Goal: Task Accomplishment & Management: Manage account settings

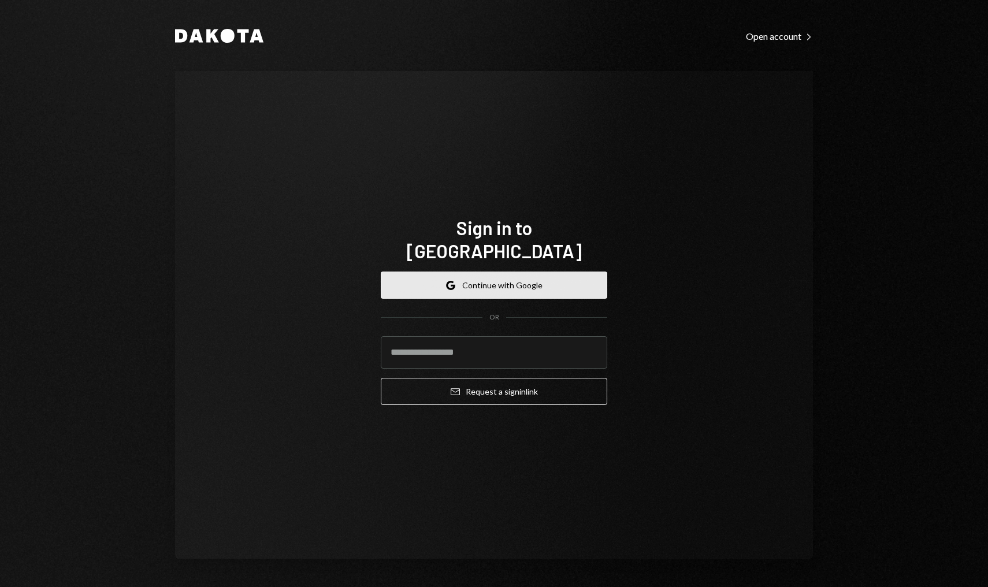
click at [493, 272] on button "Google Continue with Google" at bounding box center [494, 285] width 226 height 27
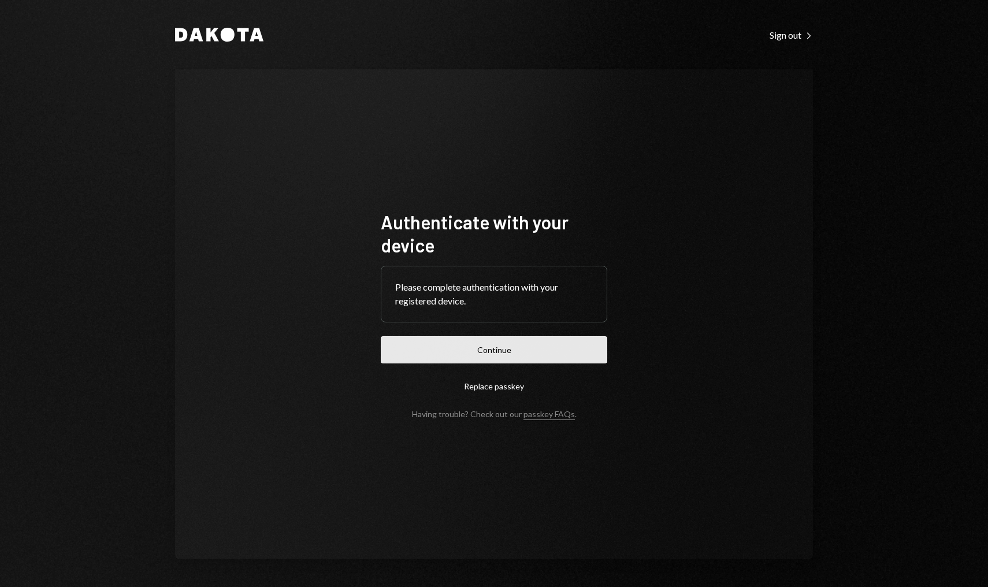
click at [478, 341] on button "Continue" at bounding box center [494, 349] width 226 height 27
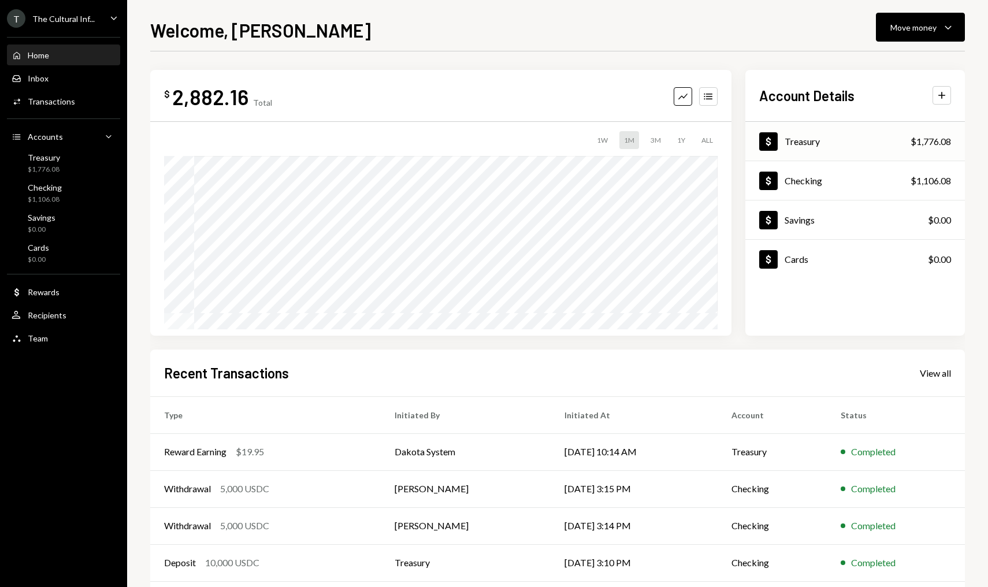
click at [807, 139] on div "Treasury" at bounding box center [802, 141] width 35 height 11
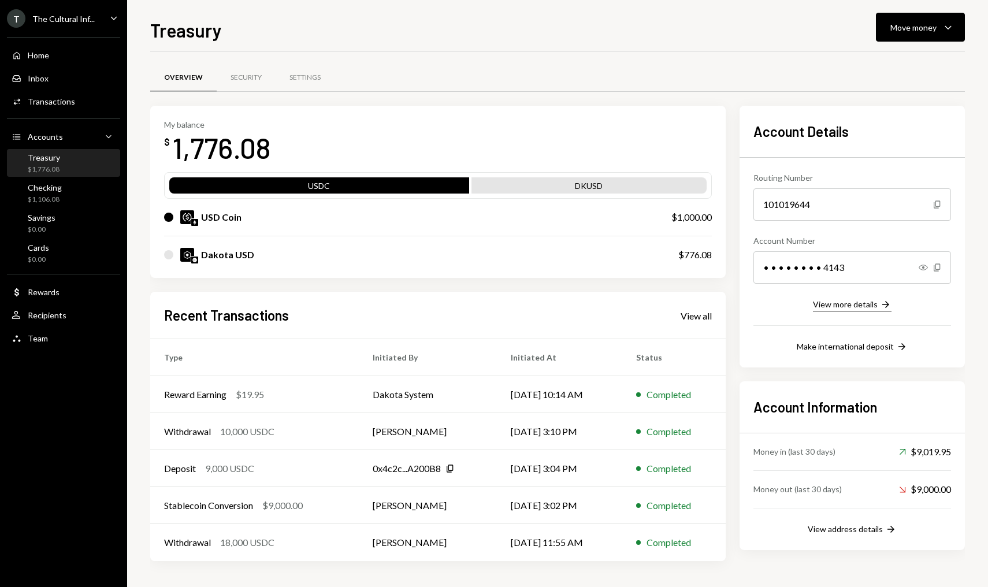
click at [845, 306] on div "View more details" at bounding box center [845, 304] width 65 height 10
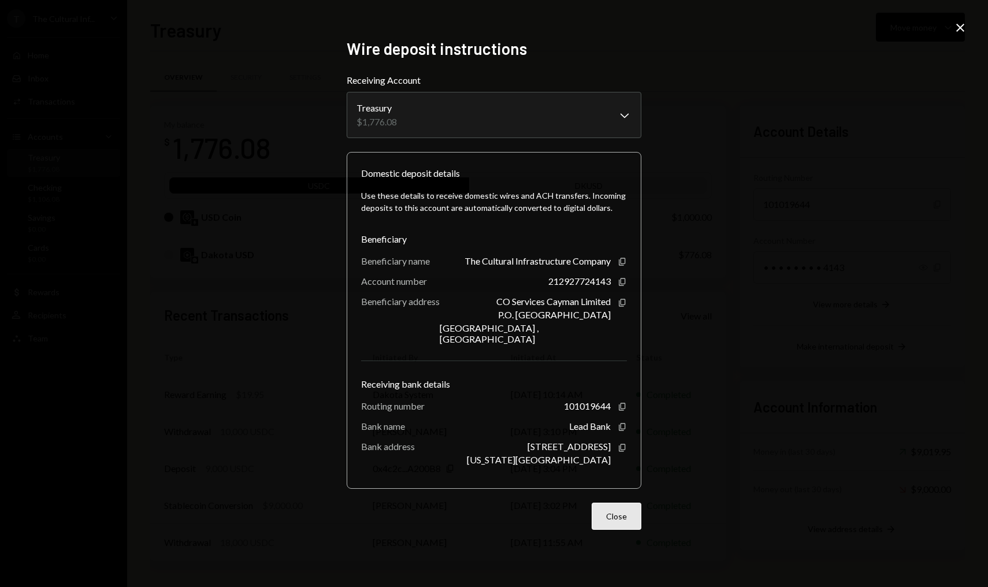
click at [620, 503] on button "Close" at bounding box center [617, 516] width 50 height 27
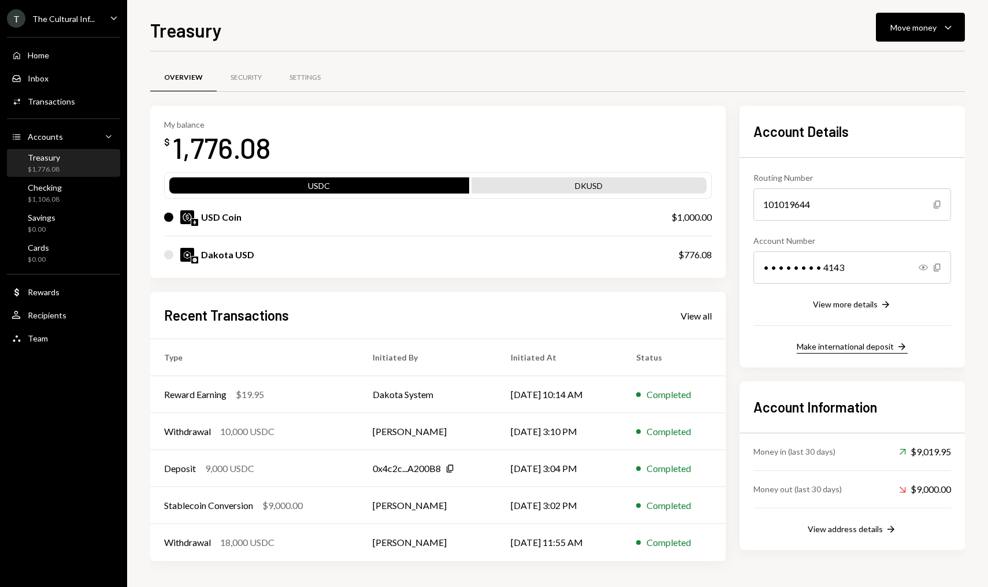
click at [891, 346] on div "Make international deposit" at bounding box center [845, 346] width 97 height 10
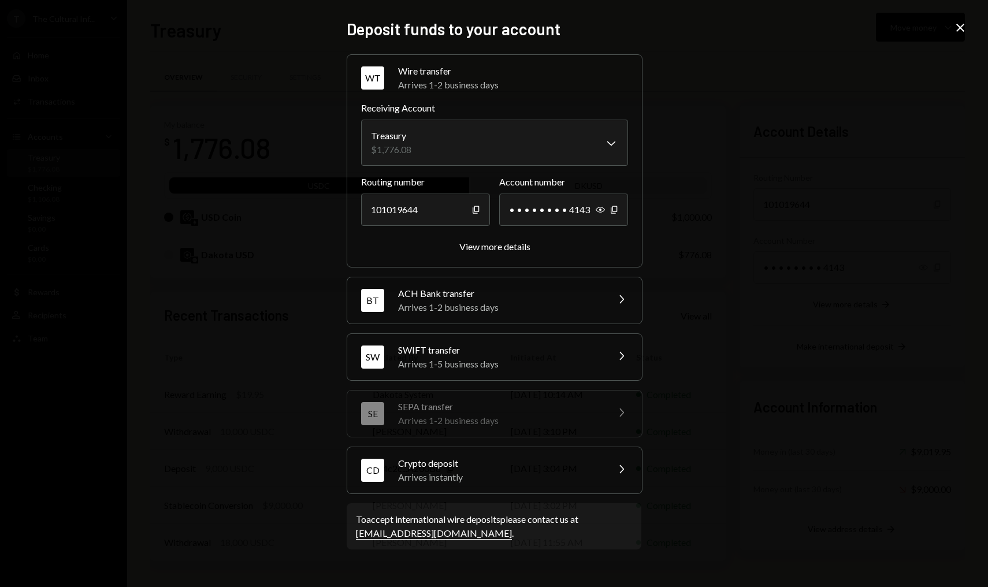
click at [618, 359] on icon "Chevron Right" at bounding box center [621, 356] width 14 height 14
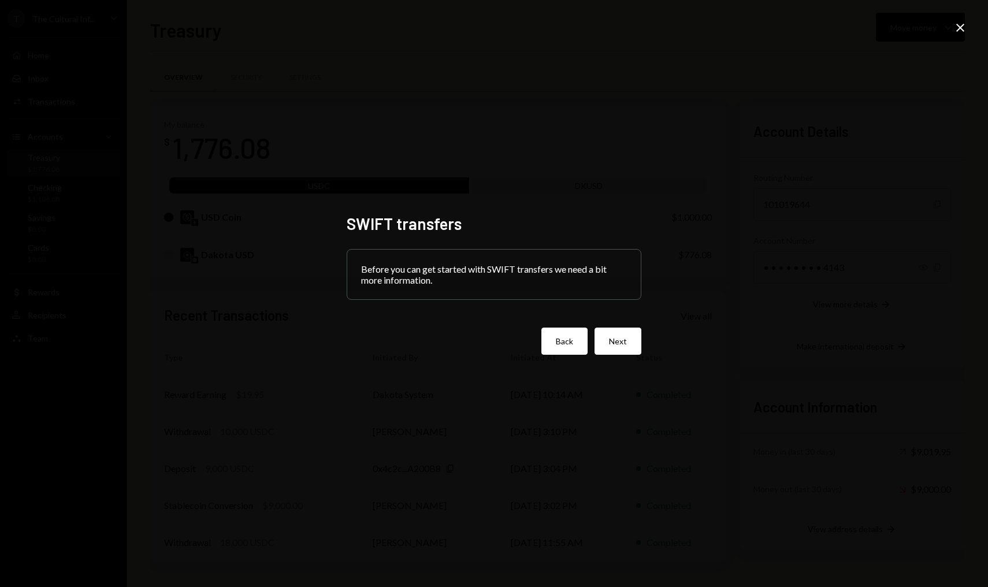
click at [551, 345] on button "Back" at bounding box center [564, 341] width 46 height 27
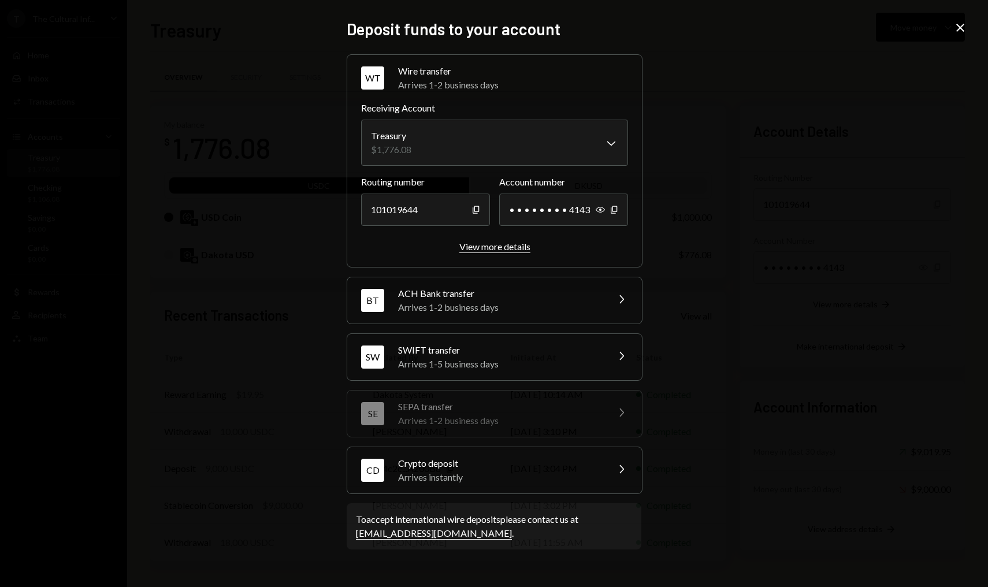
click at [496, 252] on button "View more details" at bounding box center [494, 247] width 71 height 12
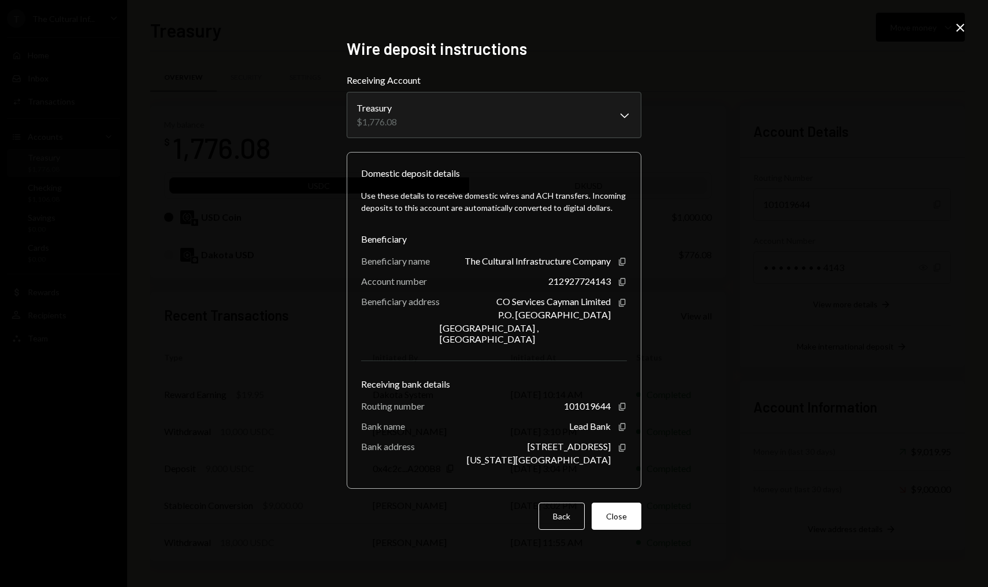
click at [956, 33] on icon "Close" at bounding box center [960, 28] width 14 height 14
